Goal: Task Accomplishment & Management: Manage account settings

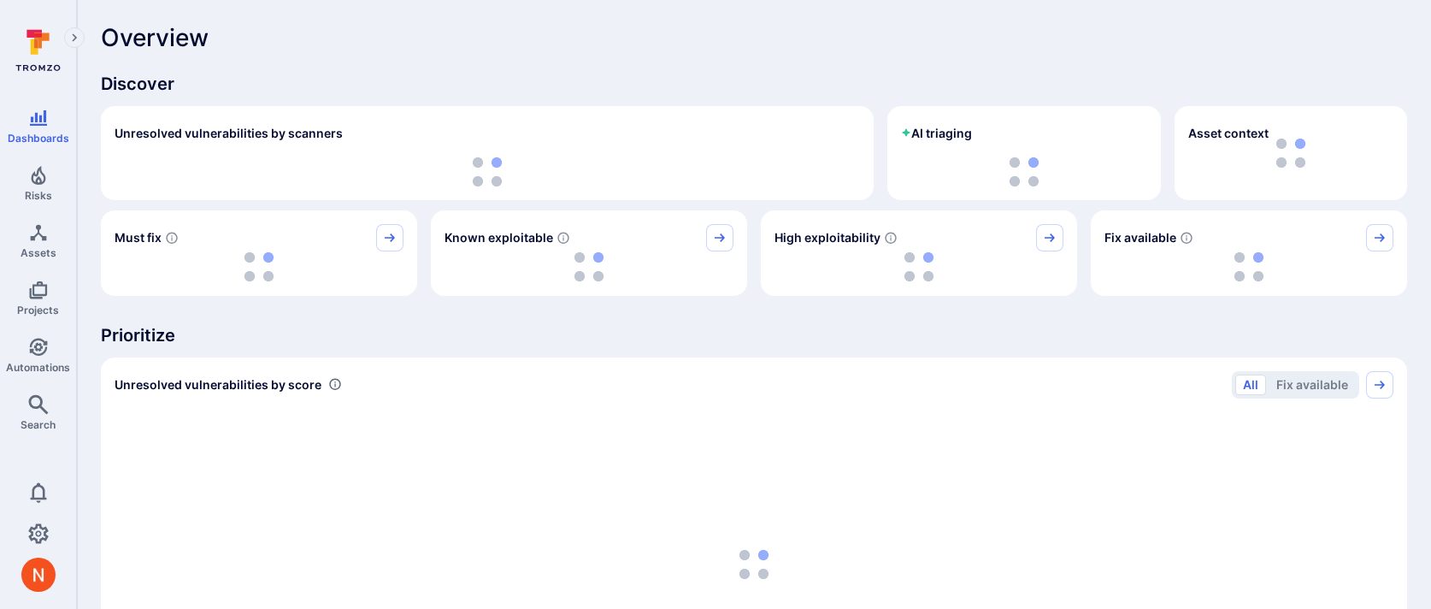
scroll to position [6, 0]
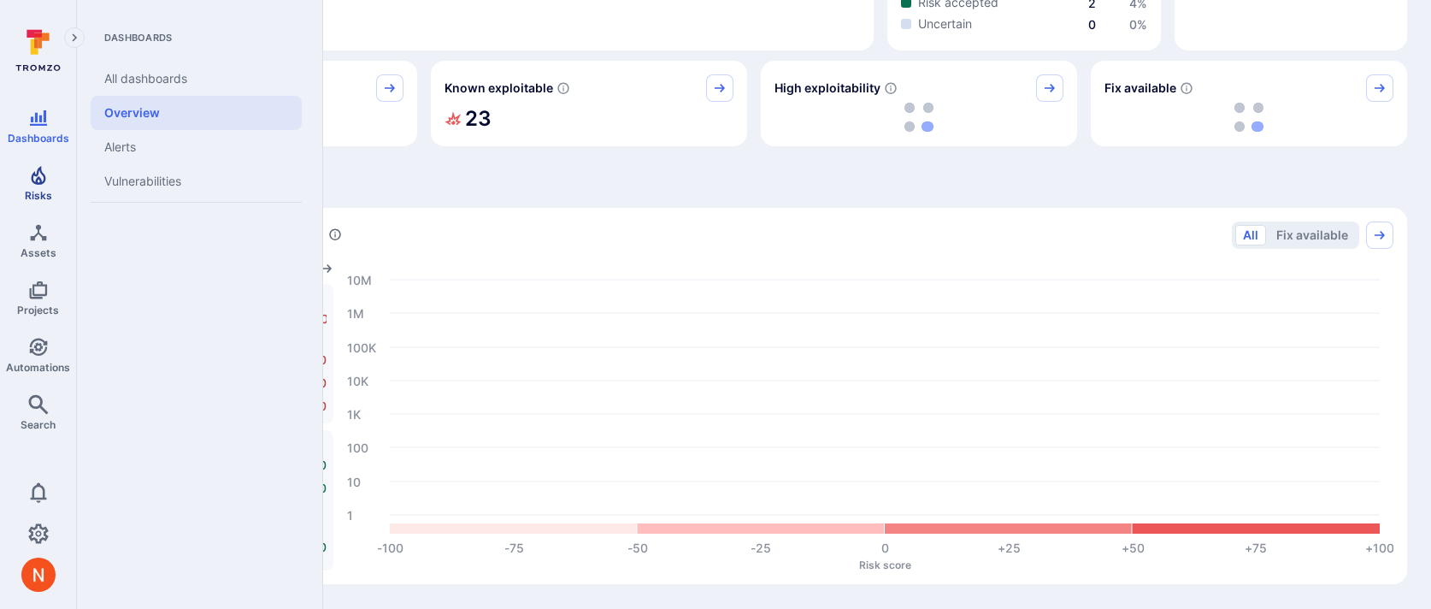
click at [41, 192] on span "Risks" at bounding box center [38, 195] width 27 height 13
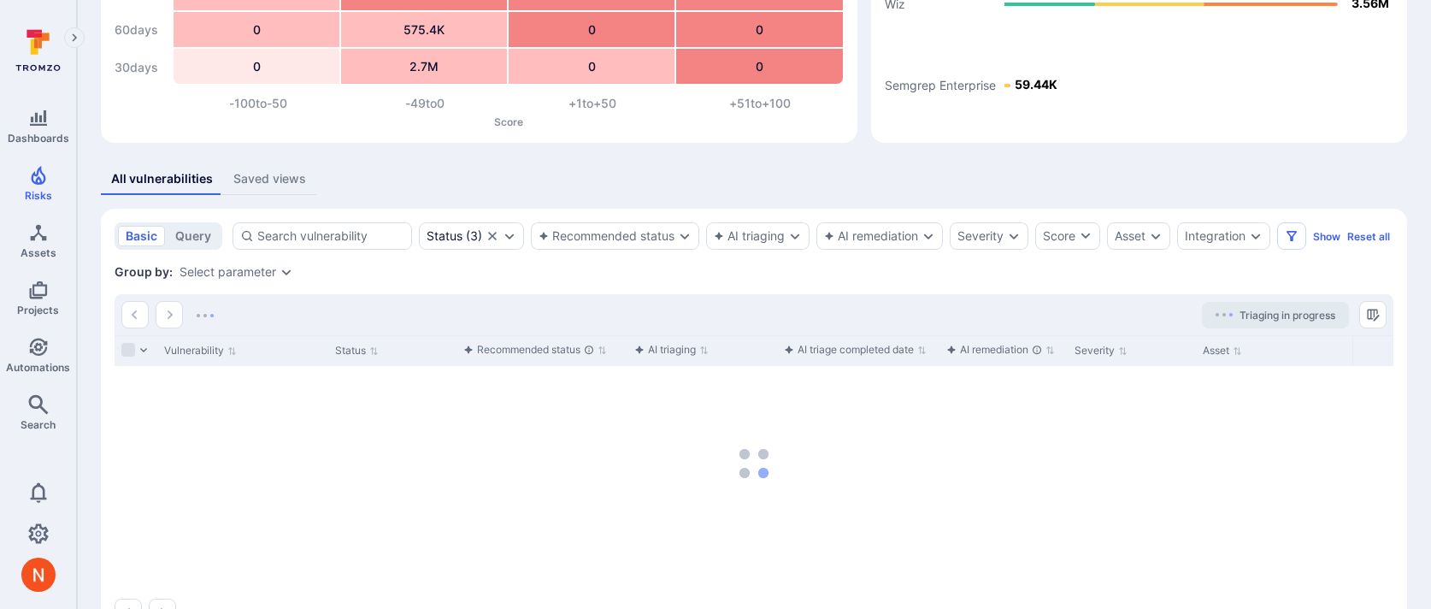
scroll to position [260, 0]
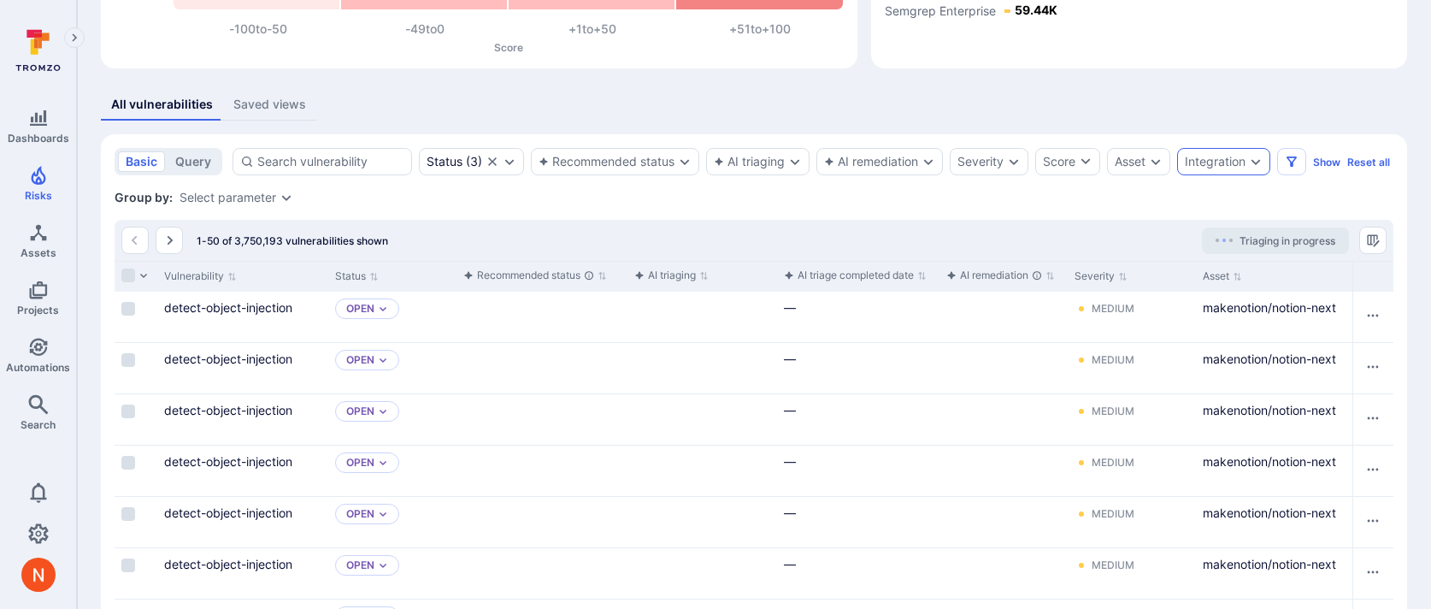
click at [1221, 159] on div "Integration" at bounding box center [1215, 162] width 61 height 14
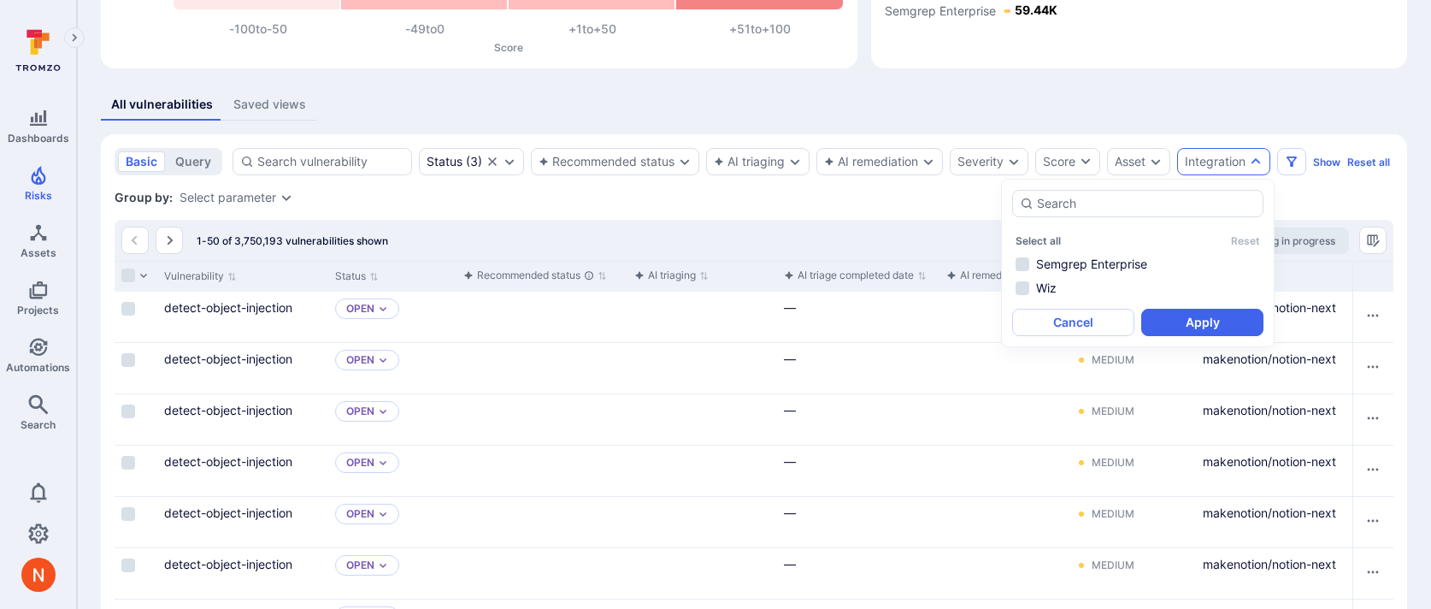
click at [1230, 89] on div "All vulnerabilities Saved views" at bounding box center [754, 105] width 1306 height 32
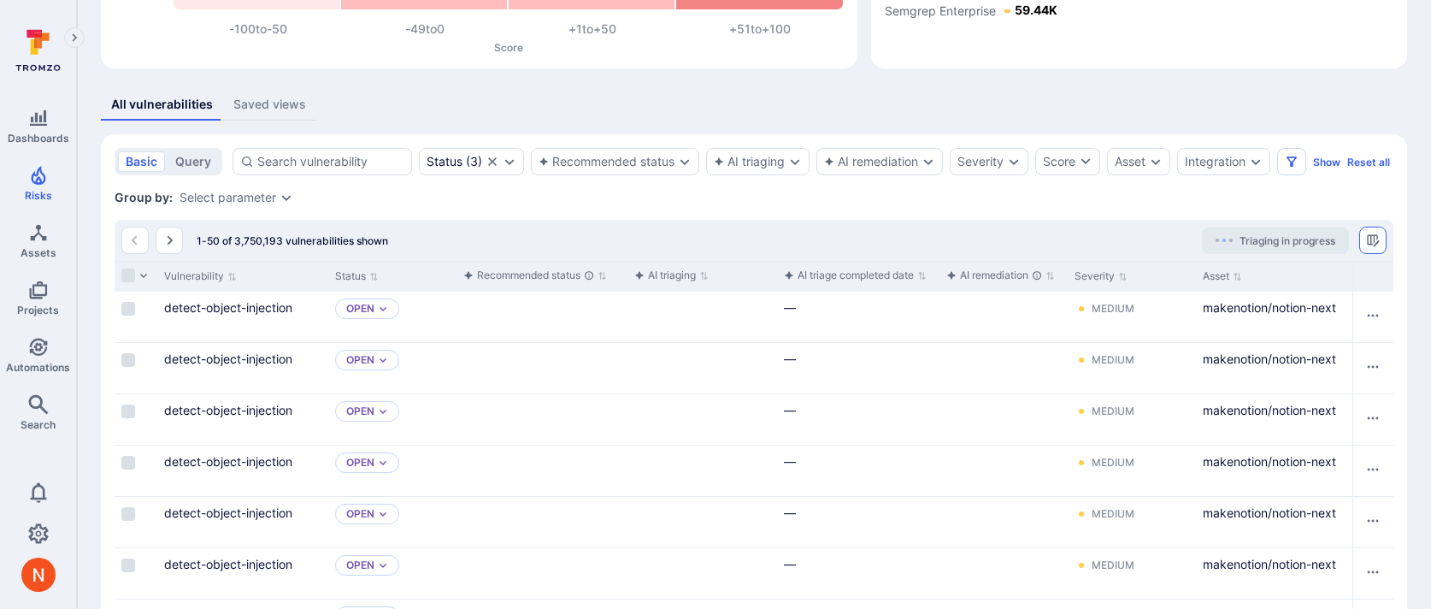
click at [1376, 247] on icon "Manage columns" at bounding box center [1373, 240] width 14 height 14
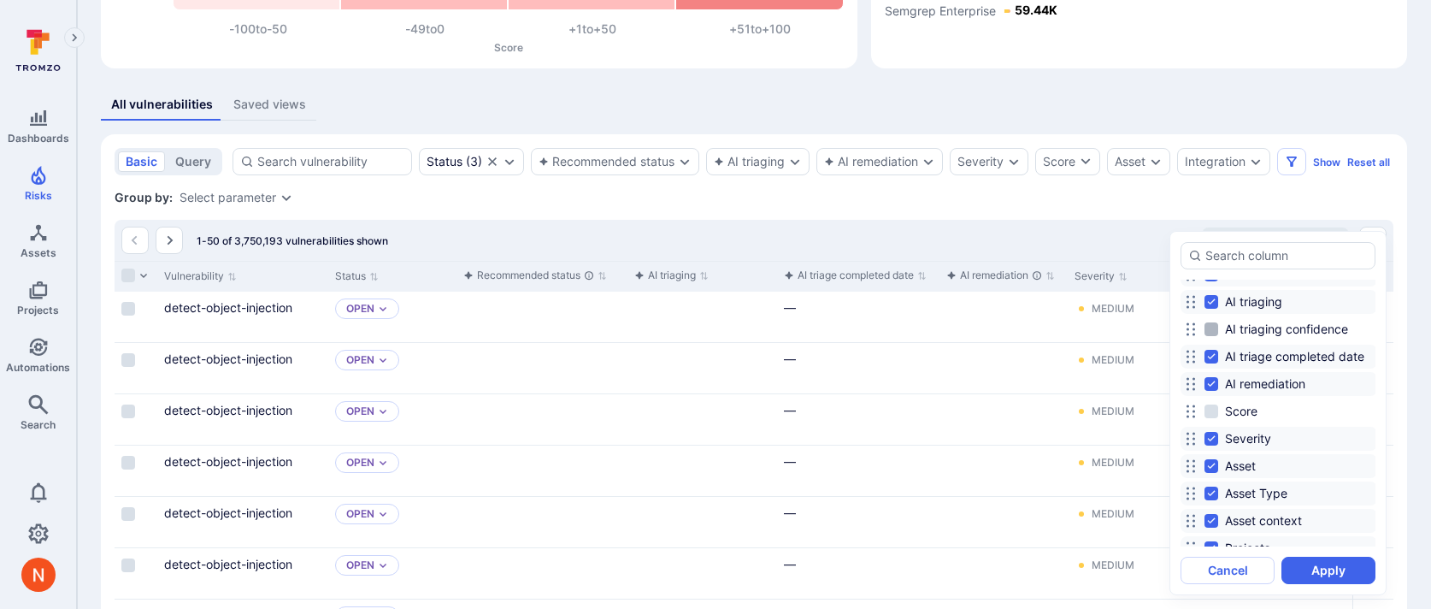
scroll to position [0, 0]
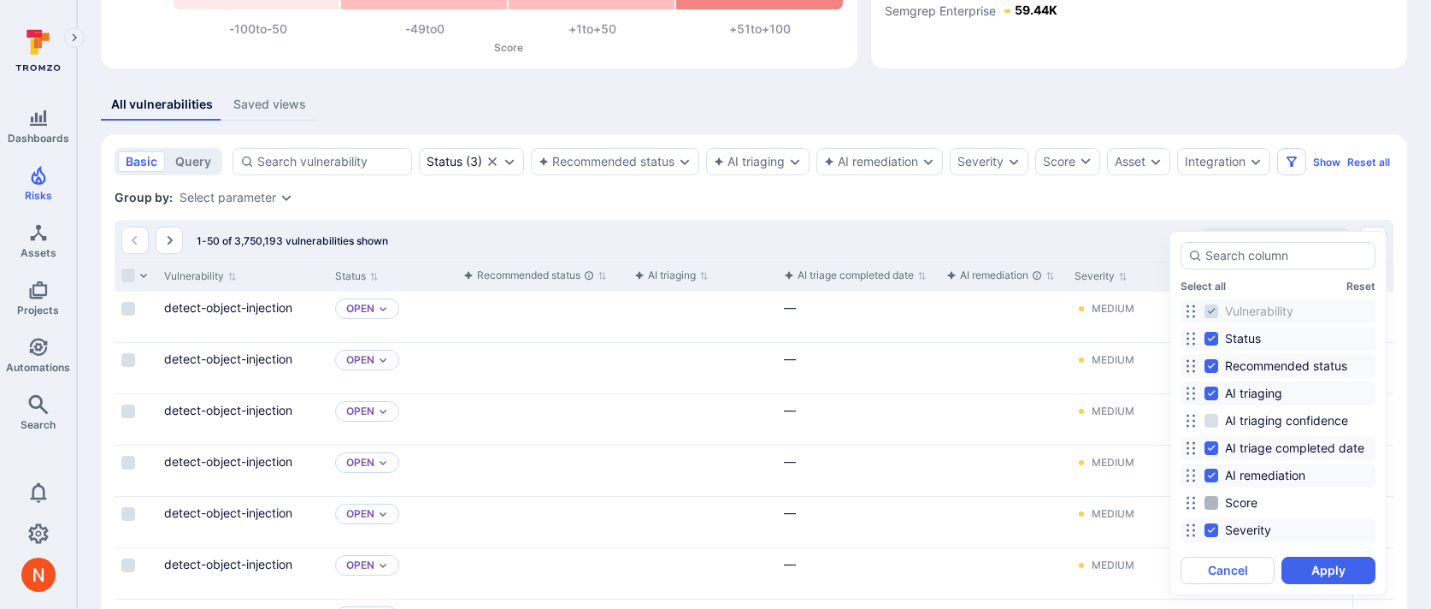
click at [1208, 502] on input "Score" at bounding box center [1212, 503] width 14 height 14
checkbox input "true"
click at [1313, 569] on button "Apply" at bounding box center [1329, 570] width 94 height 27
